Goal: Connect with others: Establish contact or relationships with other users

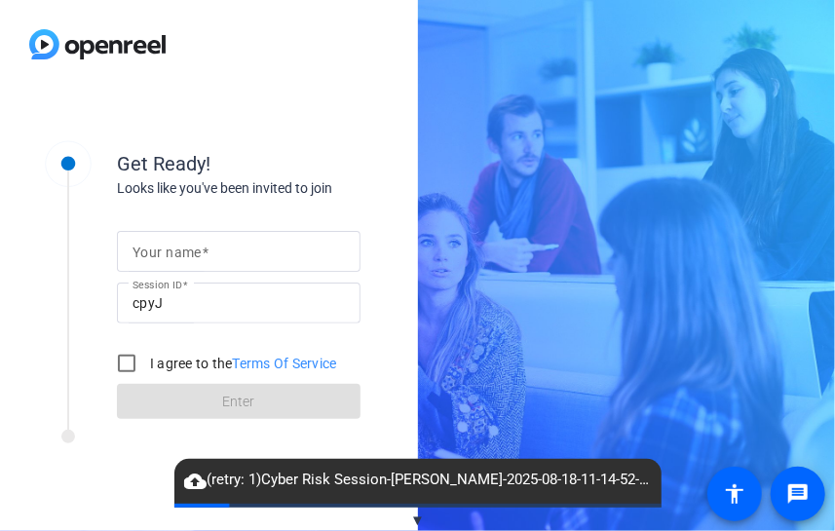
click at [103, 505] on div "Get Ready! Looks like you've been invited to join Your name Session ID cpyJ I a…" at bounding box center [209, 310] width 418 height 443
click at [97, 500] on div "Get Ready! Looks like you've been invited to join Your name Session ID cpyJ I a…" at bounding box center [262, 310] width 487 height 390
click at [153, 477] on div "Get Ready! Looks like you've been invited to join Your name Session ID cpyJ I a…" at bounding box center [262, 310] width 487 height 390
click at [99, 529] on div "Get Ready! Looks like you've been invited to join Your name Session ID cpyJ I a…" at bounding box center [209, 310] width 418 height 443
click at [89, 438] on div at bounding box center [67, 437] width 97 height 14
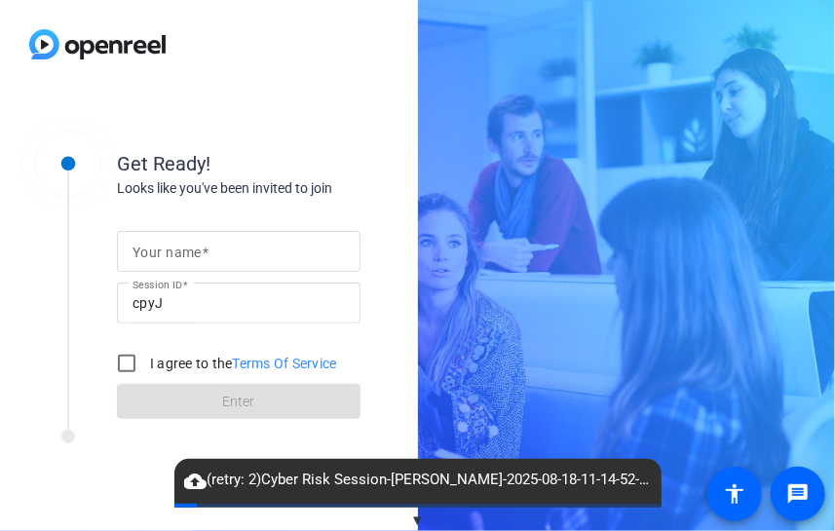
click at [84, 488] on div "Get Ready! Looks like you've been invited to join Your name Session ID cpyJ I a…" at bounding box center [262, 310] width 487 height 390
click at [148, 251] on mat-label "Your name" at bounding box center [167, 253] width 69 height 16
click at [148, 251] on input "Your name" at bounding box center [239, 251] width 213 height 23
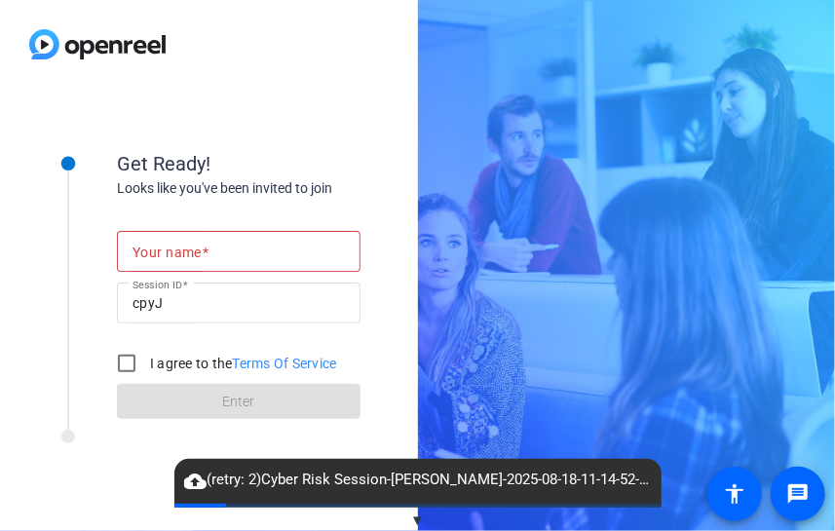
click at [172, 252] on mat-label "Your name" at bounding box center [167, 253] width 69 height 16
click at [172, 252] on input "Your name" at bounding box center [239, 251] width 213 height 23
click at [201, 254] on input "Your name" at bounding box center [239, 251] width 213 height 23
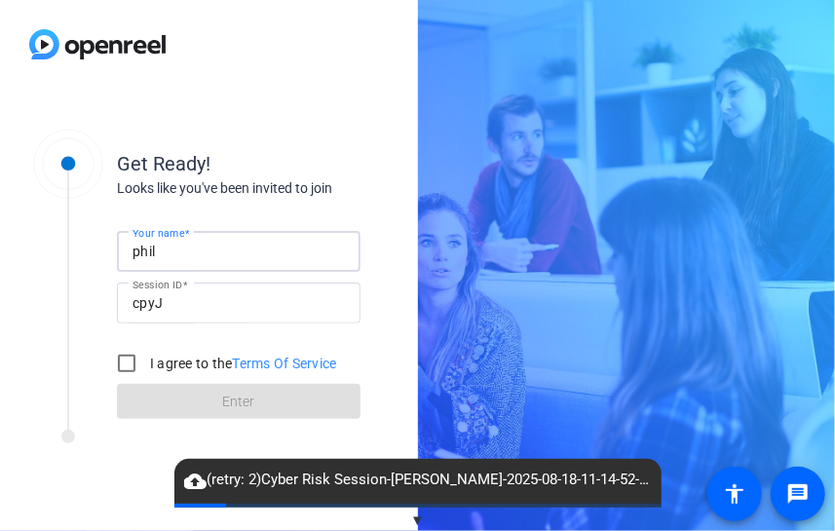
type input "[PERSON_NAME]"
click at [85, 321] on div at bounding box center [67, 267] width 97 height 305
click at [129, 369] on input "I agree to the Terms Of Service" at bounding box center [126, 363] width 39 height 39
click at [123, 368] on input "I agree to the Terms Of Service" at bounding box center [126, 363] width 39 height 39
click at [142, 461] on div "Get Ready! Looks like you've been invited to join Your name [PERSON_NAME] Sessi…" at bounding box center [262, 310] width 487 height 390
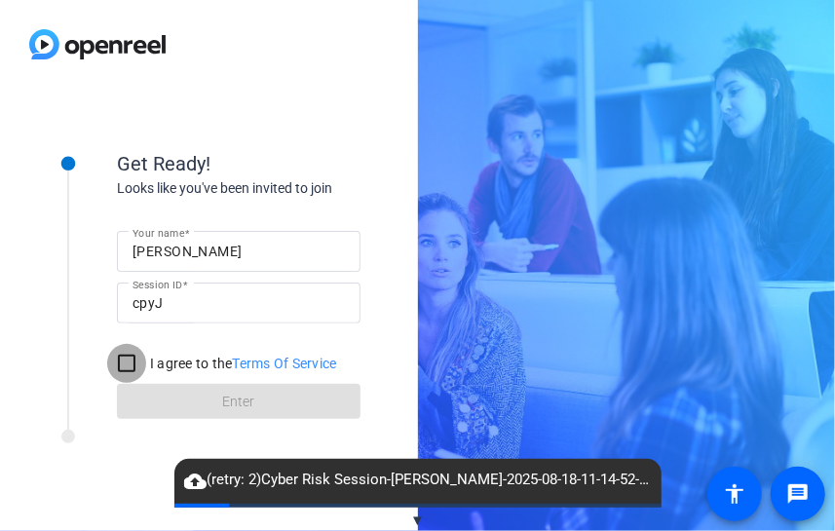
click at [127, 372] on input "I agree to the Terms Of Service" at bounding box center [126, 363] width 39 height 39
click at [125, 362] on input "I agree to the Terms Of Service" at bounding box center [126, 363] width 39 height 39
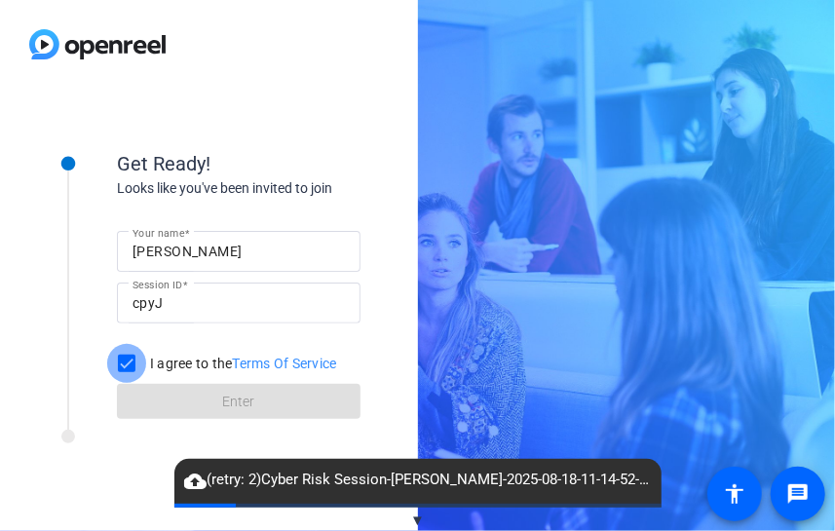
checkbox input "true"
click at [176, 315] on div "cpyJ" at bounding box center [239, 303] width 213 height 41
click at [226, 254] on input "[PERSON_NAME]" at bounding box center [239, 251] width 213 height 23
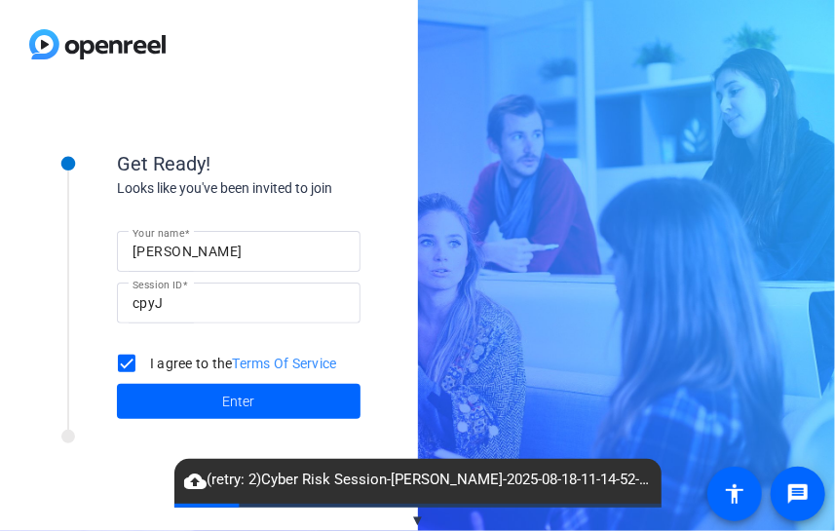
click at [117, 441] on div at bounding box center [262, 442] width 487 height 24
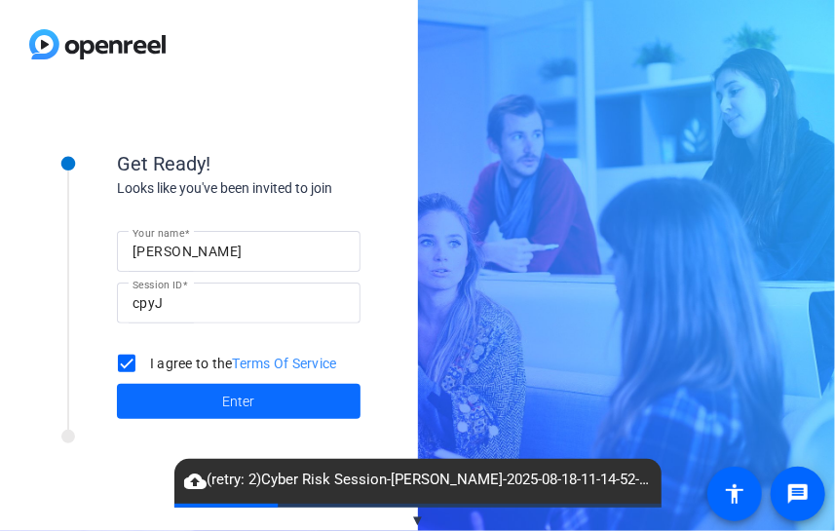
click at [164, 394] on span at bounding box center [239, 401] width 244 height 47
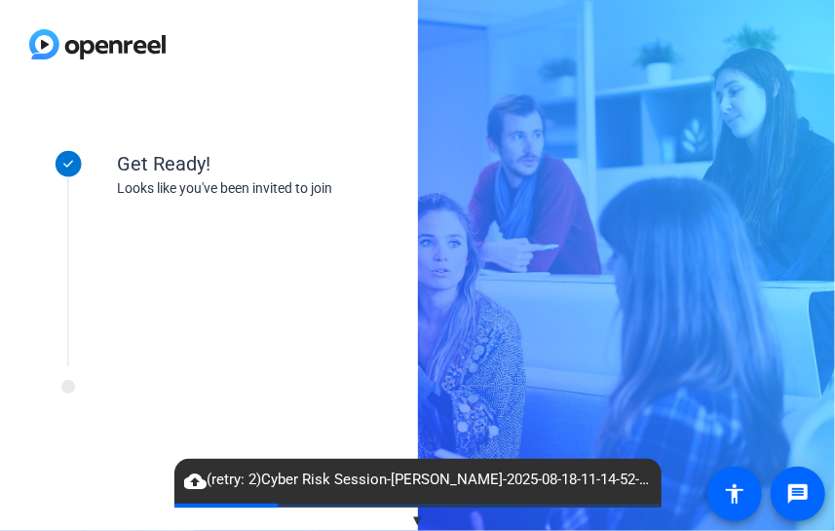
click at [99, 299] on div at bounding box center [67, 242] width 97 height 254
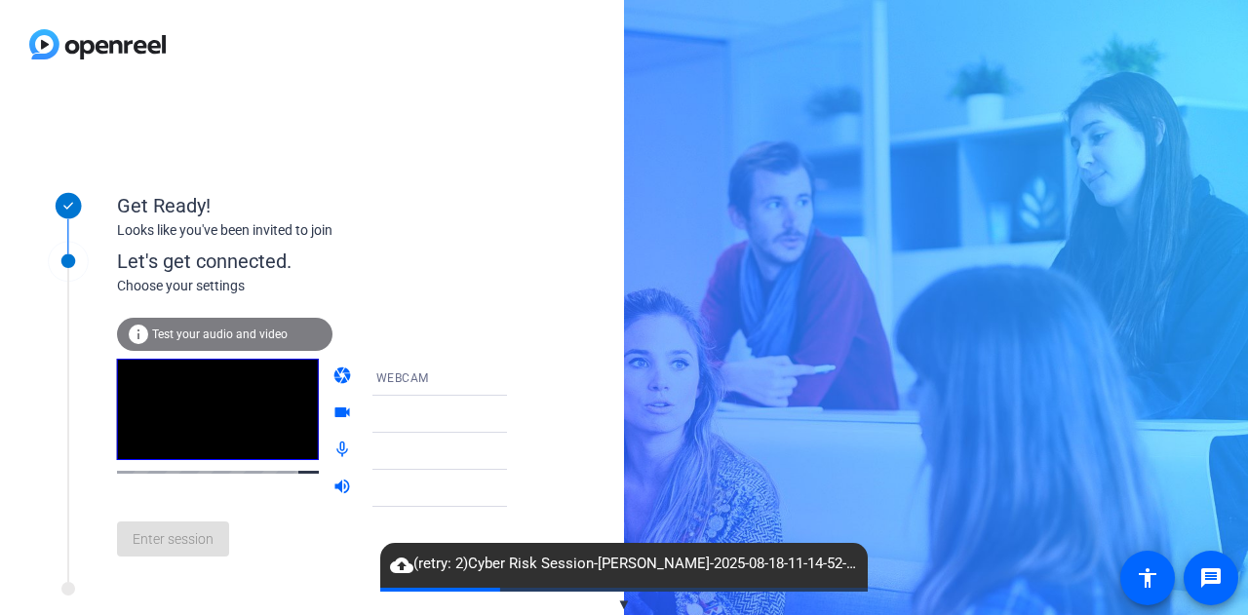
click at [409, 420] on div at bounding box center [449, 414] width 146 height 23
click at [515, 418] on icon at bounding box center [526, 414] width 23 height 23
click at [515, 416] on icon at bounding box center [526, 414] width 23 height 23
click at [306, 530] on div "Enter session" at bounding box center [332, 539] width 430 height 64
click at [207, 530] on div "Enter session" at bounding box center [332, 539] width 430 height 64
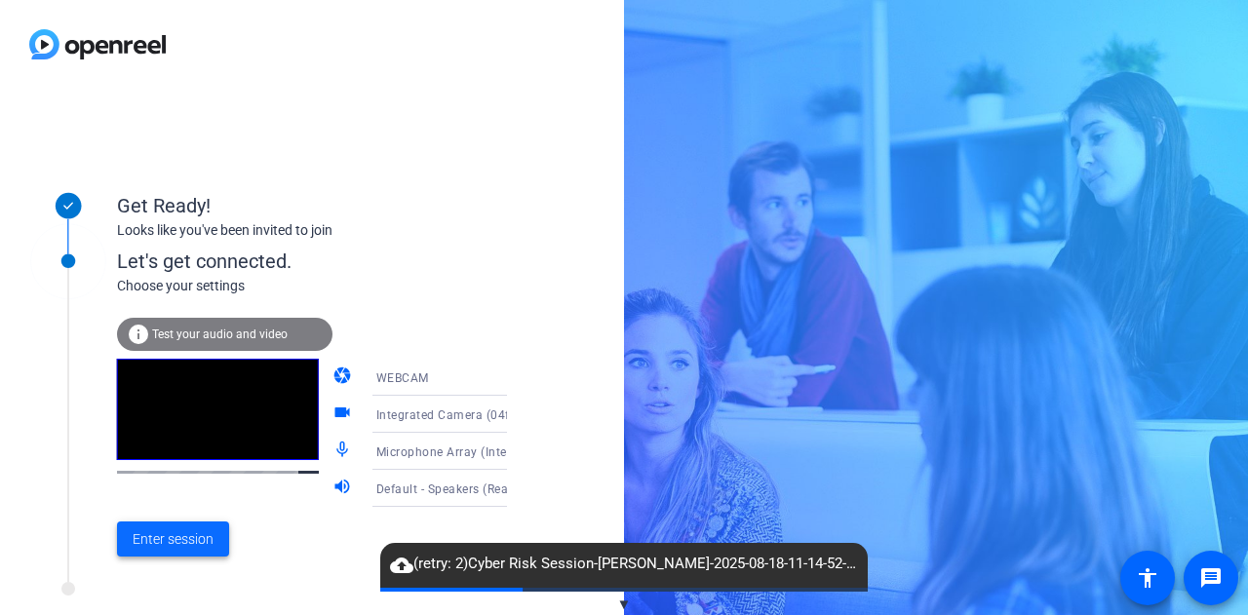
click at [195, 530] on span "Enter session" at bounding box center [173, 539] width 81 height 20
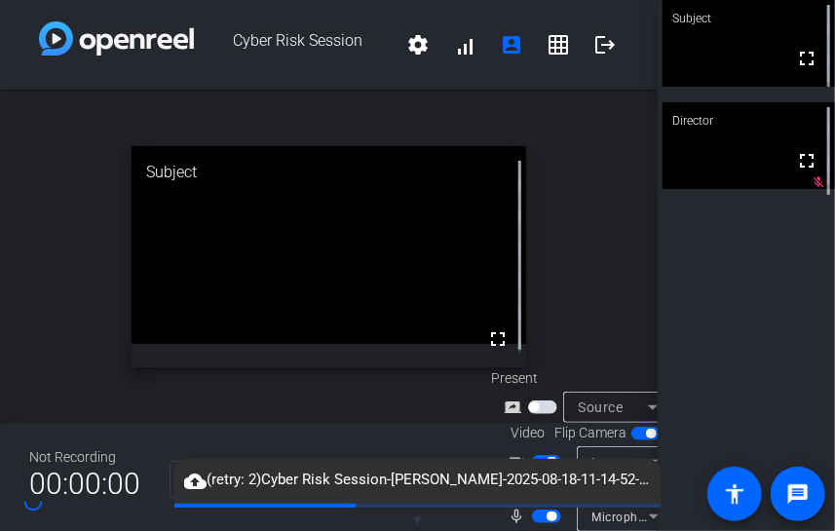
click at [554, 455] on span "button" at bounding box center [546, 462] width 29 height 14
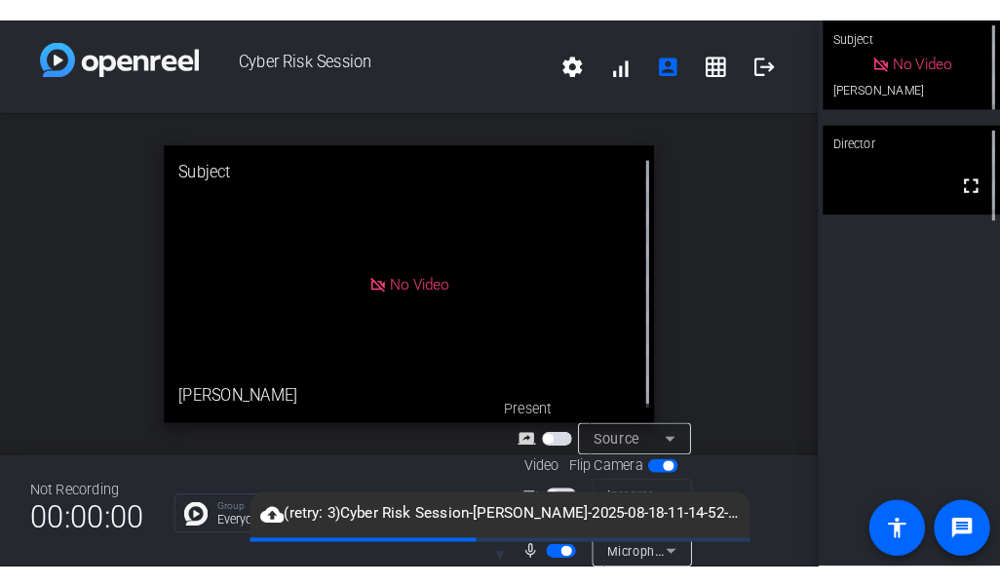
scroll to position [77, 0]
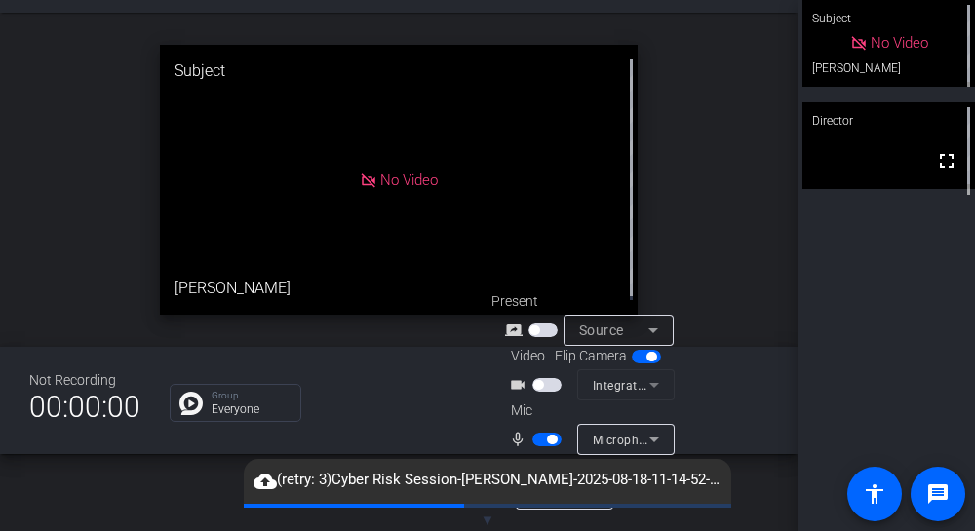
click at [551, 442] on span "button" at bounding box center [552, 440] width 10 height 10
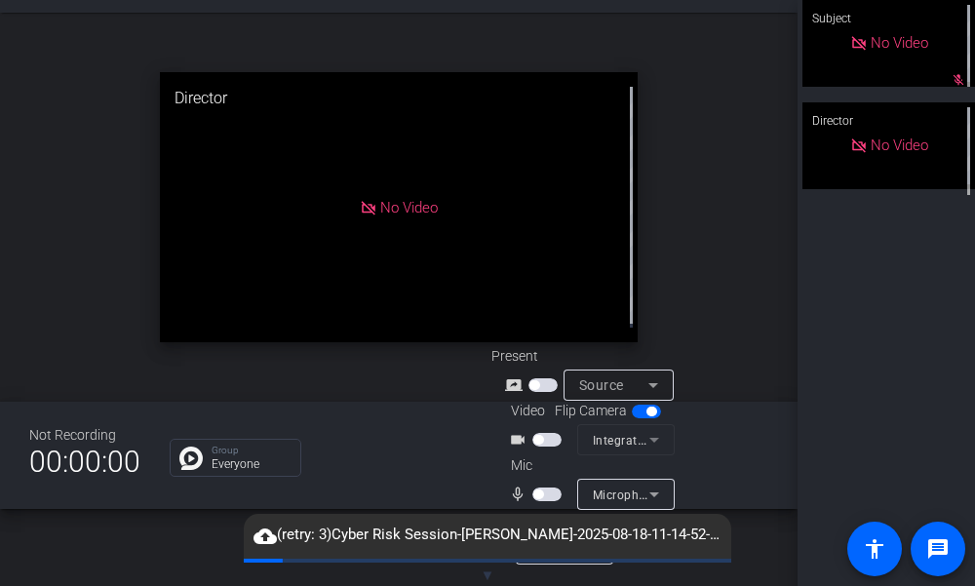
click at [80, 277] on div "open_in_new Director No Video" at bounding box center [398, 207] width 797 height 389
click at [550, 502] on mat-slide-toggle at bounding box center [548, 494] width 33 height 20
click at [545, 496] on span "button" at bounding box center [546, 494] width 29 height 14
click at [534, 489] on span "button" at bounding box center [538, 494] width 10 height 10
click at [546, 496] on span "button" at bounding box center [546, 494] width 29 height 14
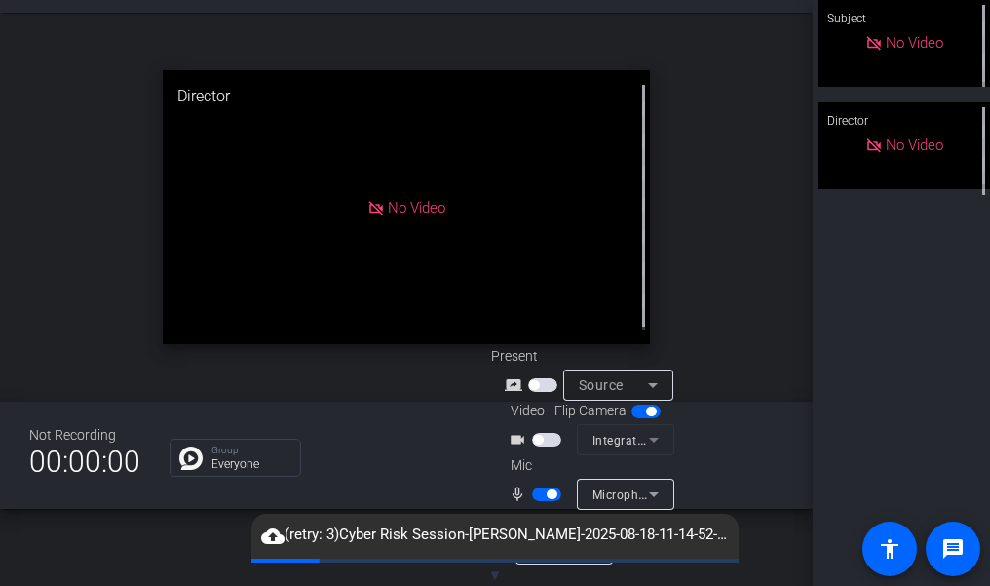
click at [115, 186] on div "open_in_new Director No Video" at bounding box center [406, 207] width 813 height 389
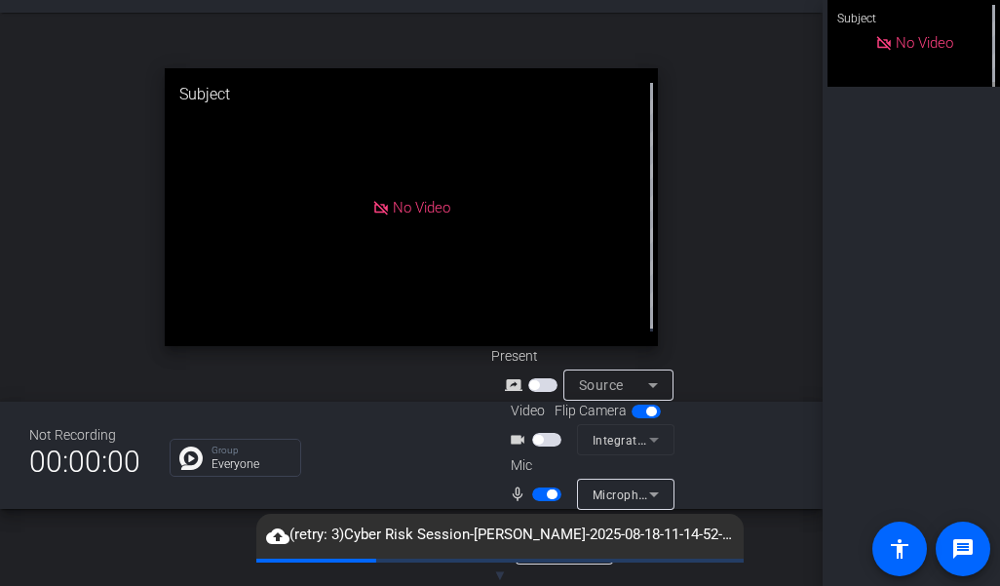
click at [109, 283] on div "open_in_new Subject No Video" at bounding box center [411, 207] width 823 height 389
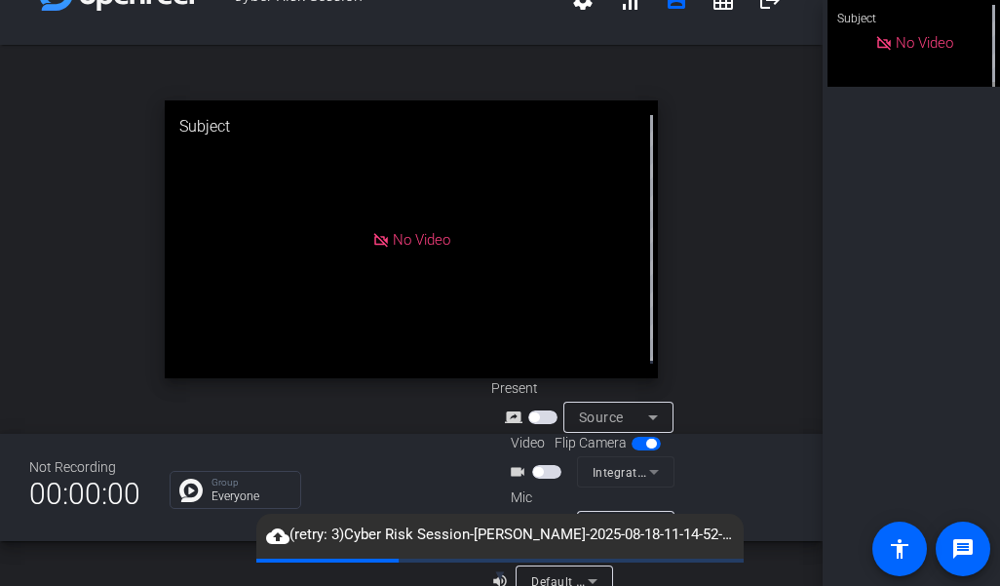
scroll to position [0, 0]
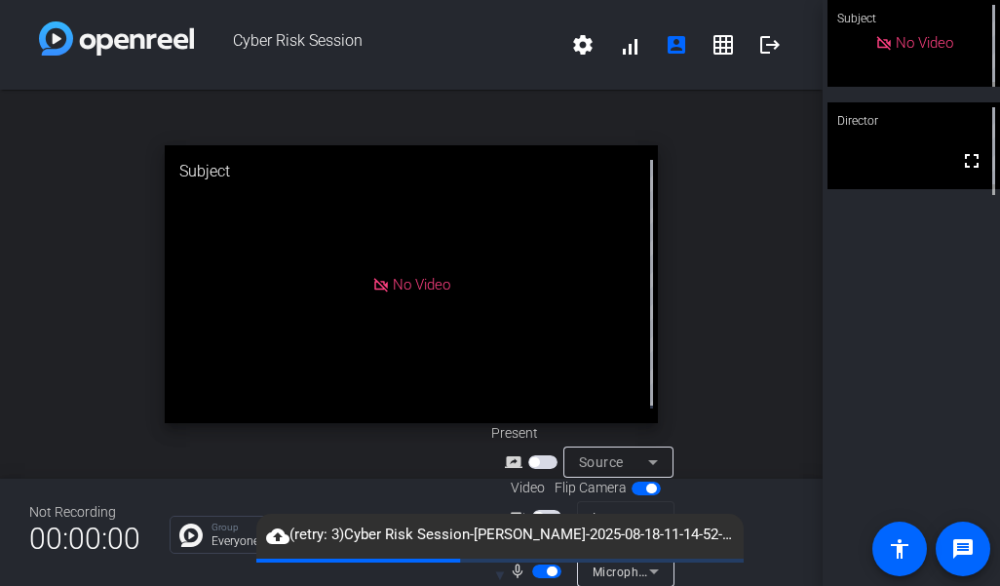
click at [771, 419] on div "open_in_new Subject No Video" at bounding box center [411, 284] width 823 height 389
click at [513, 450] on mat-icon "screen_share_outline" at bounding box center [516, 461] width 23 height 23
click at [534, 457] on span "button" at bounding box center [534, 462] width 10 height 10
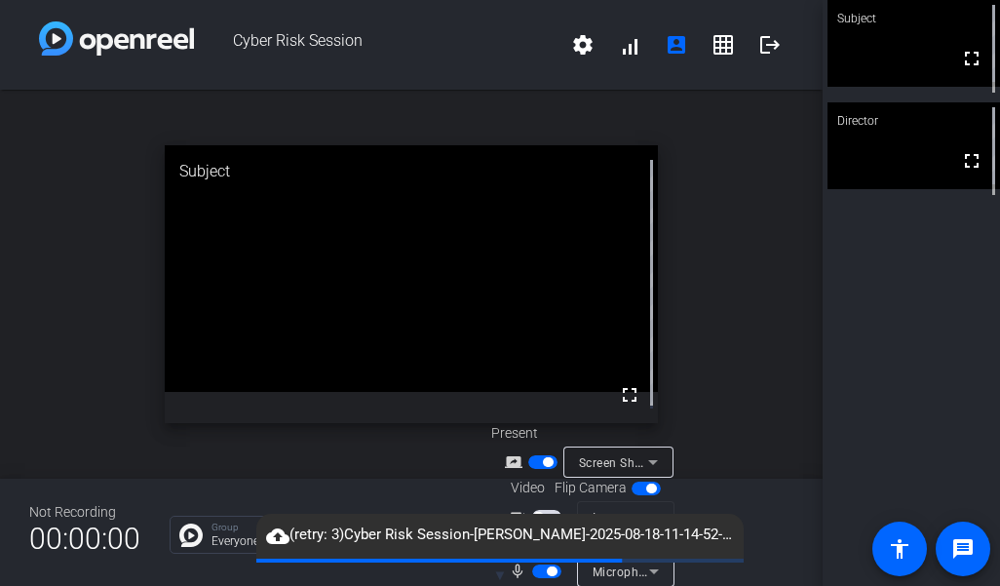
click at [538, 464] on span "button" at bounding box center [542, 462] width 29 height 14
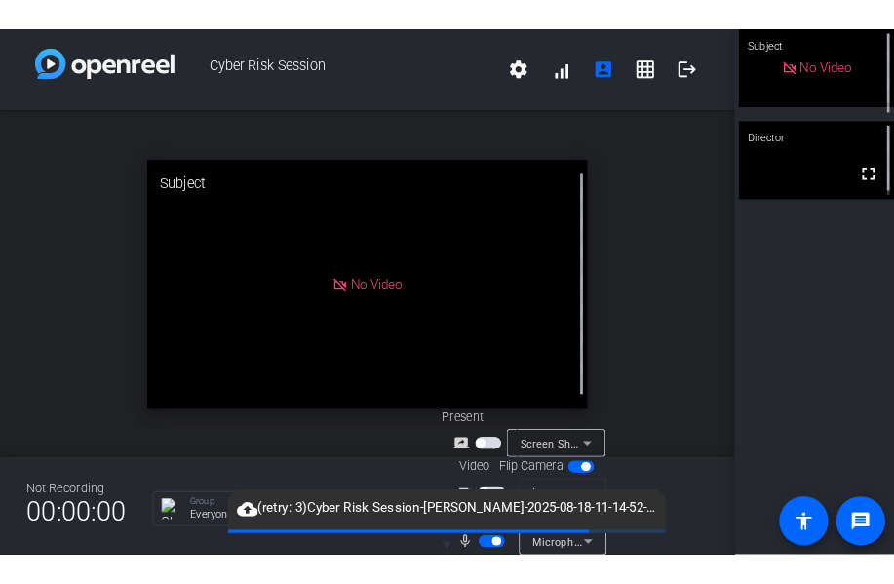
scroll to position [77, 0]
